Goal: Task Accomplishment & Management: Use online tool/utility

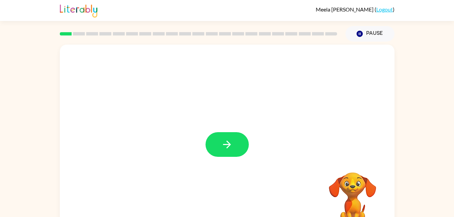
click at [238, 146] on button "button" at bounding box center [226, 144] width 43 height 25
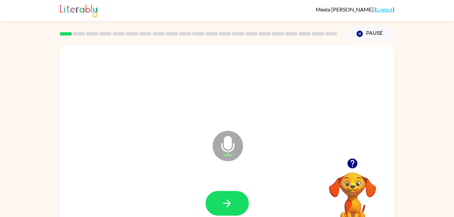
click at [230, 209] on button "button" at bounding box center [226, 203] width 43 height 25
click at [233, 190] on div at bounding box center [227, 203] width 321 height 55
click at [234, 211] on button "button" at bounding box center [226, 203] width 43 height 25
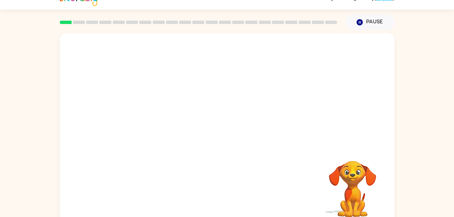
scroll to position [21, 0]
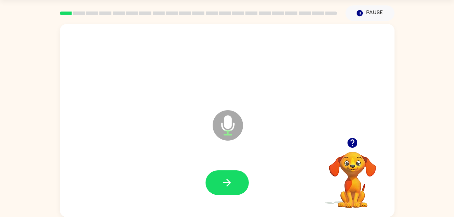
click at [247, 193] on div at bounding box center [226, 182] width 43 height 25
click at [221, 180] on icon "button" at bounding box center [227, 183] width 12 height 12
click at [232, 186] on icon "button" at bounding box center [227, 183] width 12 height 12
click at [228, 187] on icon "button" at bounding box center [227, 183] width 12 height 12
click at [221, 191] on button "button" at bounding box center [226, 182] width 43 height 25
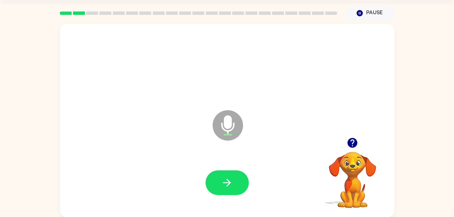
click at [234, 211] on div "Microphone The Microphone is here when it is your turn to talk" at bounding box center [227, 120] width 334 height 193
click at [236, 179] on button "button" at bounding box center [226, 182] width 43 height 25
click at [231, 191] on button "button" at bounding box center [226, 182] width 43 height 25
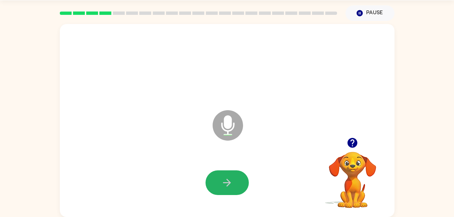
click at [230, 184] on icon "button" at bounding box center [227, 183] width 12 height 12
click at [226, 180] on icon "button" at bounding box center [227, 183] width 12 height 12
click at [226, 178] on icon "button" at bounding box center [227, 183] width 12 height 12
click at [234, 179] on button "button" at bounding box center [226, 182] width 43 height 25
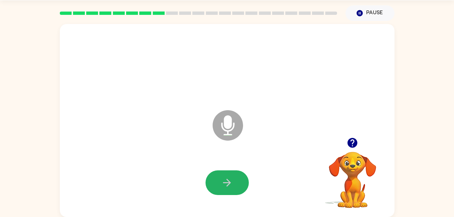
click at [231, 181] on icon "button" at bounding box center [227, 183] width 12 height 12
click at [231, 185] on icon "button" at bounding box center [227, 183] width 12 height 12
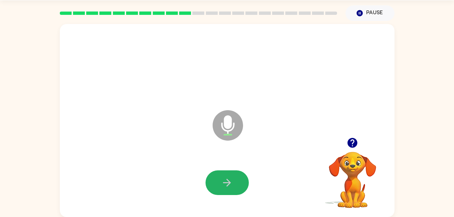
click at [231, 181] on icon "button" at bounding box center [227, 183] width 12 height 12
click at [222, 176] on button "button" at bounding box center [226, 182] width 43 height 25
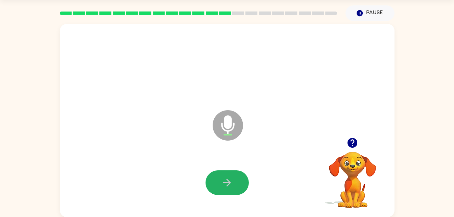
click at [218, 173] on button "button" at bounding box center [226, 182] width 43 height 25
click at [226, 177] on icon "button" at bounding box center [227, 183] width 12 height 12
click at [283, 96] on div "Microphone The Microphone is here when it is your turn to talk" at bounding box center [227, 120] width 334 height 193
click at [232, 177] on icon "button" at bounding box center [227, 183] width 12 height 12
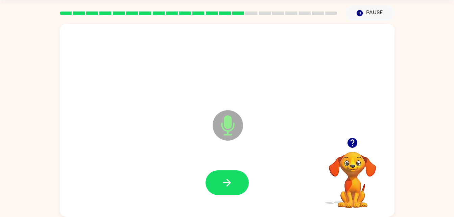
drag, startPoint x: 233, startPoint y: 176, endPoint x: 235, endPoint y: 173, distance: 4.4
click at [235, 173] on button "button" at bounding box center [226, 182] width 43 height 25
click at [225, 185] on icon "button" at bounding box center [227, 183] width 12 height 12
click at [233, 171] on button "button" at bounding box center [226, 182] width 43 height 25
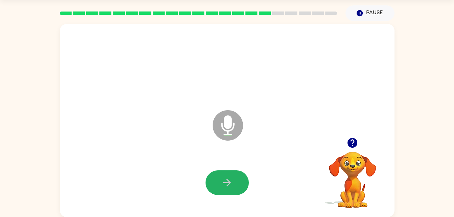
click at [221, 177] on icon "button" at bounding box center [227, 183] width 12 height 12
click at [229, 187] on icon "button" at bounding box center [227, 183] width 12 height 12
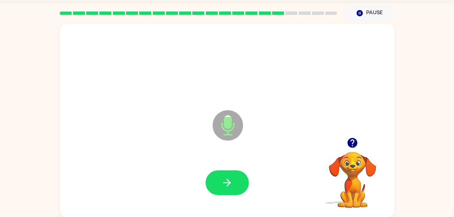
click at [236, 180] on button "button" at bounding box center [226, 182] width 43 height 25
click at [233, 186] on button "button" at bounding box center [226, 182] width 43 height 25
click at [223, 190] on button "button" at bounding box center [226, 182] width 43 height 25
click at [231, 184] on icon "button" at bounding box center [227, 183] width 12 height 12
click at [225, 183] on icon "button" at bounding box center [227, 183] width 12 height 12
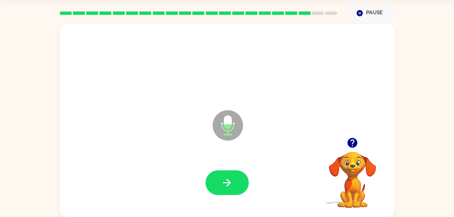
click at [229, 186] on icon "button" at bounding box center [227, 183] width 12 height 12
click at [228, 174] on button "button" at bounding box center [226, 182] width 43 height 25
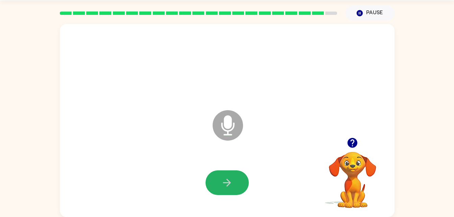
click at [230, 180] on icon "button" at bounding box center [227, 183] width 12 height 12
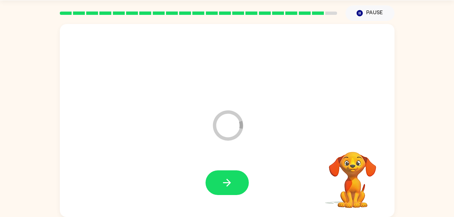
scroll to position [8, 0]
